Goal: Task Accomplishment & Management: Use online tool/utility

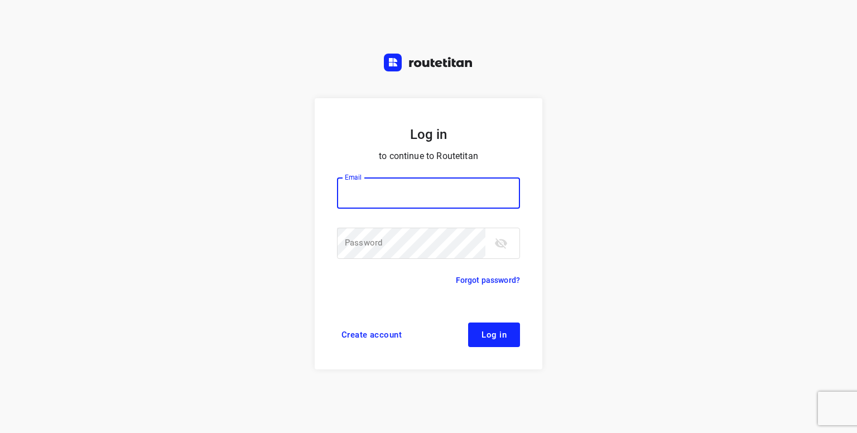
click at [374, 195] on input "email" at bounding box center [428, 192] width 183 height 31
type input "[PERSON_NAME][EMAIL_ADDRESS][DOMAIN_NAME]"
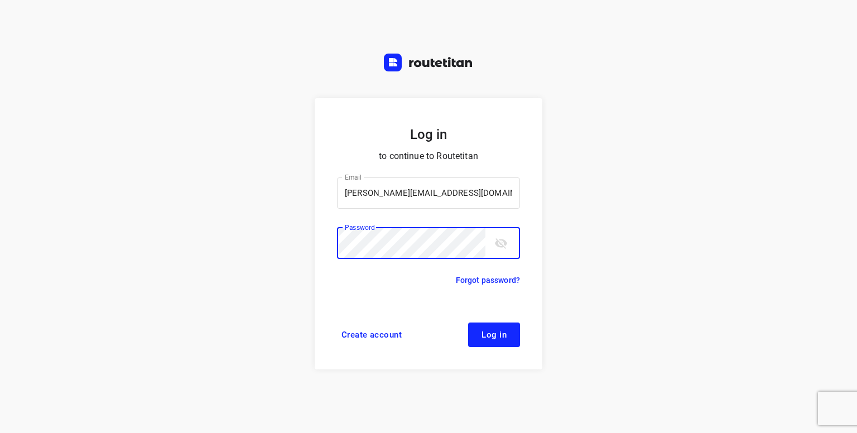
click at [468, 322] on button "Log in" at bounding box center [494, 334] width 52 height 25
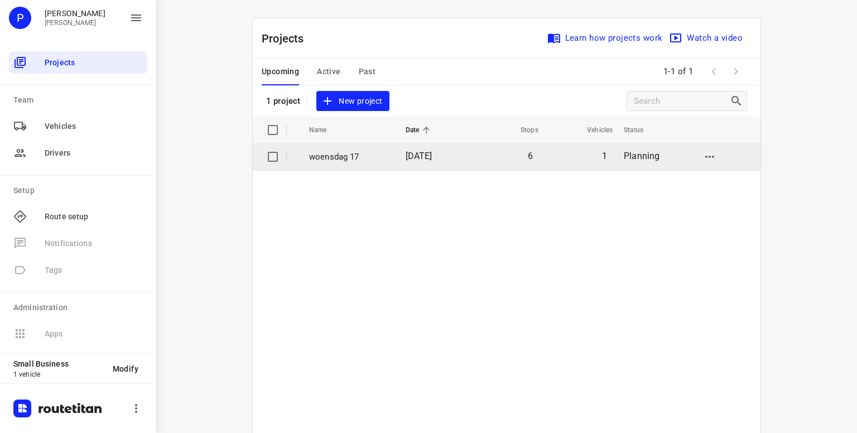
click at [353, 159] on p "woensdag 17" at bounding box center [349, 157] width 80 height 13
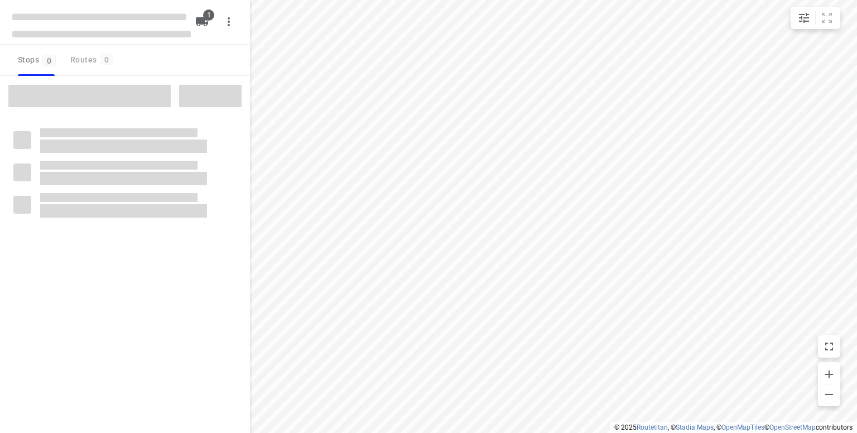
type input "distance"
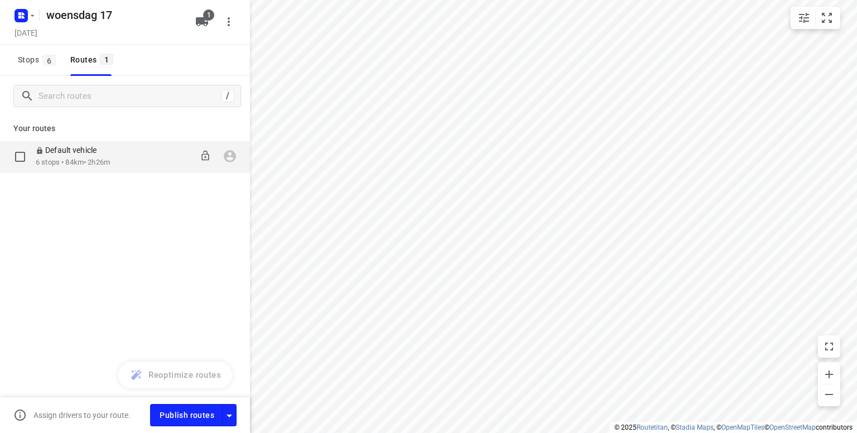
click at [76, 158] on p "6 stops • 84km • 2h26m" at bounding box center [73, 162] width 74 height 11
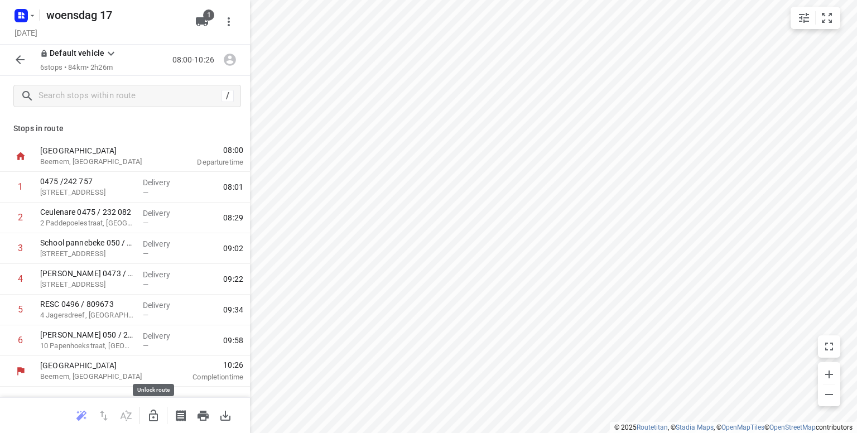
click at [149, 416] on icon "button" at bounding box center [153, 415] width 9 height 12
